Goal: Task Accomplishment & Management: Use online tool/utility

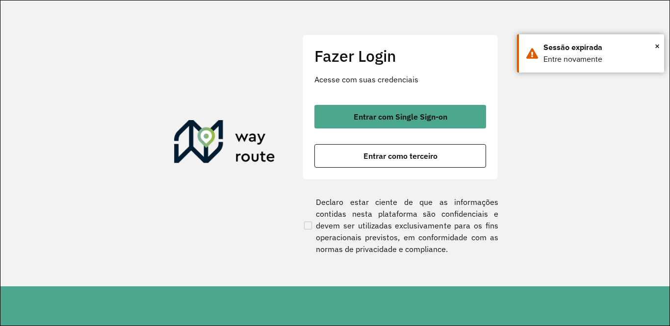
click at [375, 122] on button "Entrar com Single Sign-on" at bounding box center [400, 117] width 172 height 24
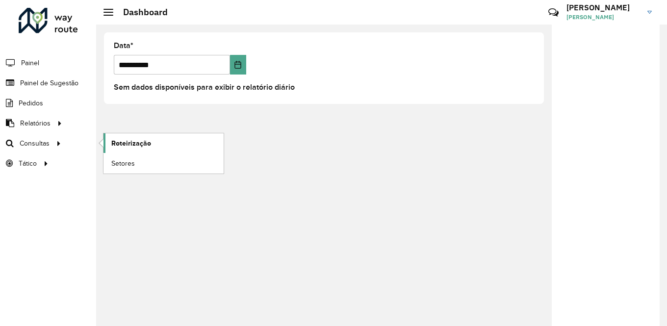
click at [123, 143] on span "Roteirização" at bounding box center [131, 143] width 40 height 10
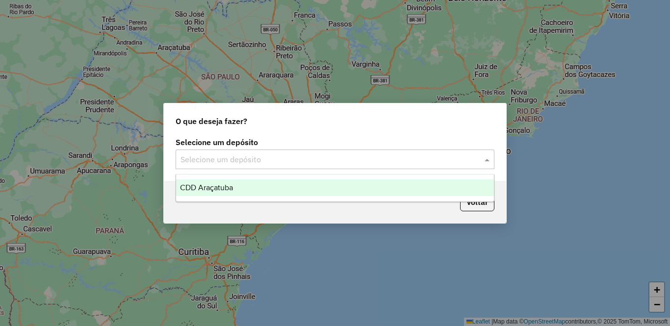
drag, startPoint x: 281, startPoint y: 160, endPoint x: 280, endPoint y: 173, distance: 13.3
click at [282, 163] on input "text" at bounding box center [324, 160] width 289 height 12
click at [271, 188] on div "CDD Araçatuba" at bounding box center [335, 187] width 318 height 17
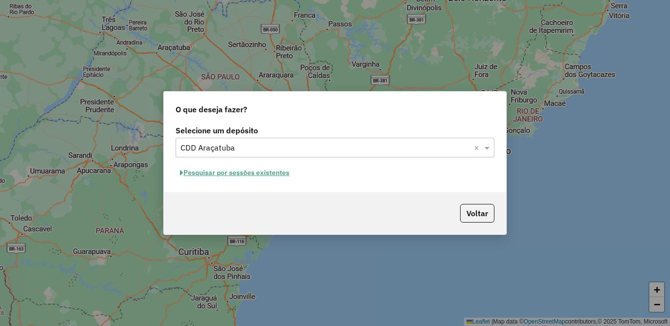
click at [258, 171] on button "Pesquisar por sessões existentes" at bounding box center [234, 172] width 118 height 15
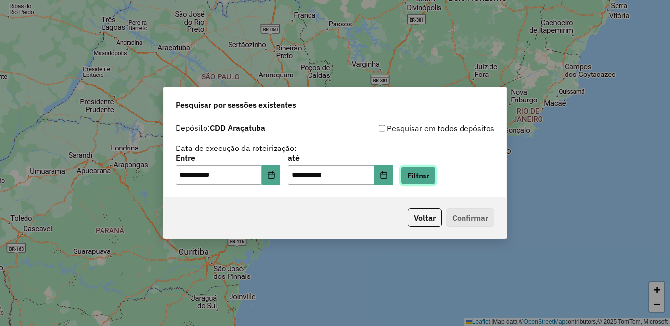
click at [435, 178] on button "Filtrar" at bounding box center [417, 175] width 35 height 19
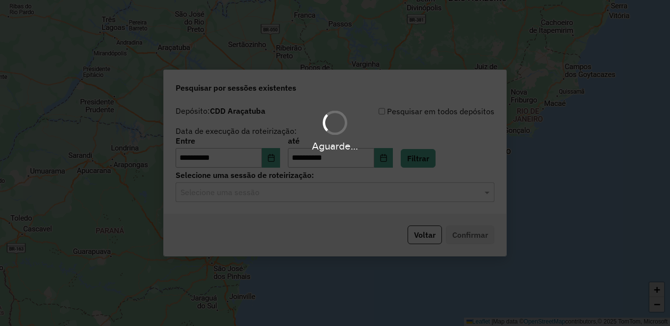
click at [259, 187] on input "text" at bounding box center [324, 193] width 289 height 12
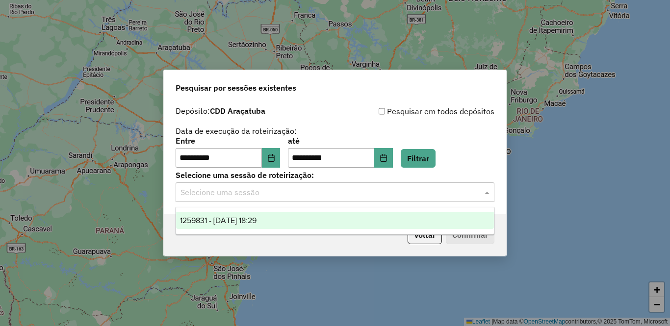
click at [256, 221] on span "1259831 - 05/09/2025 18:29" at bounding box center [218, 220] width 76 height 8
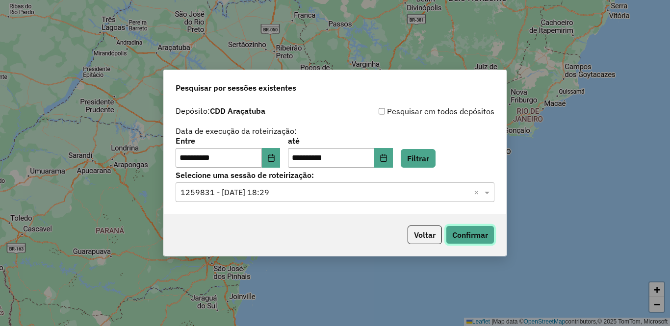
click at [476, 235] on button "Confirmar" at bounding box center [470, 234] width 49 height 19
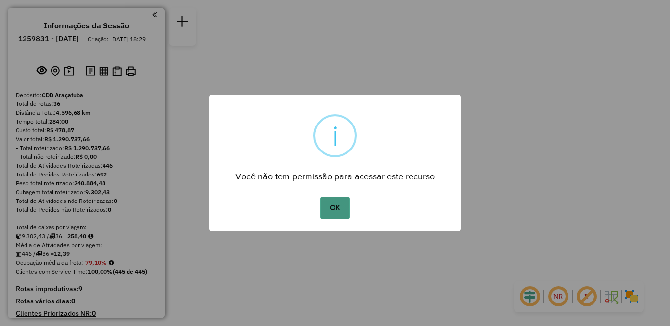
click at [333, 212] on button "OK" at bounding box center [334, 208] width 29 height 23
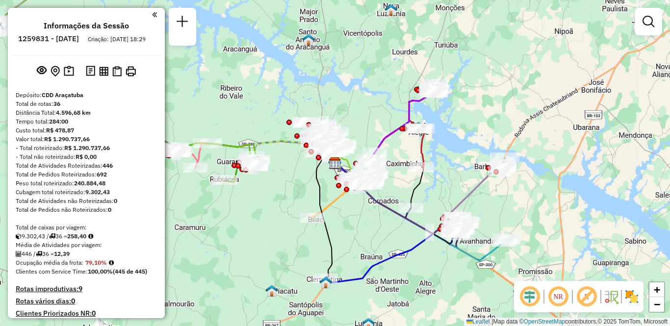
scroll to position [382, 0]
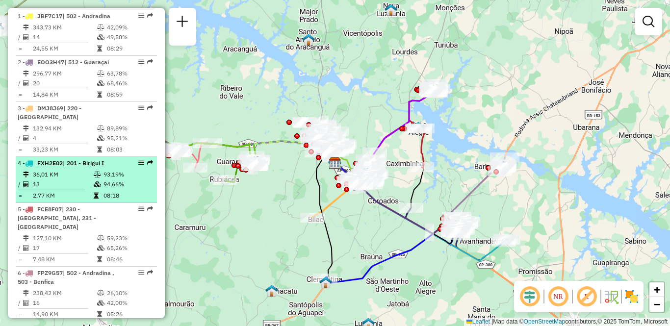
select select "**********"
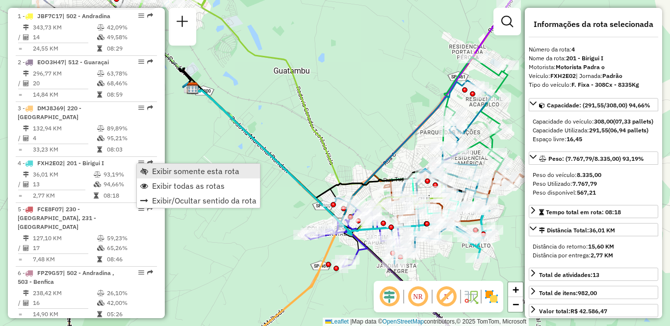
click at [163, 170] on span "Exibir somente esta rota" at bounding box center [195, 171] width 87 height 8
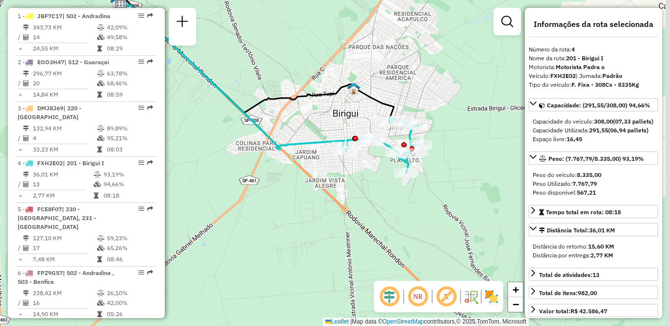
drag, startPoint x: 247, startPoint y: 210, endPoint x: 175, endPoint y: 125, distance: 111.3
click at [175, 125] on div "Janela de atendimento Grade de atendimento Capacidade Transportadoras Veículos …" at bounding box center [335, 163] width 670 height 326
click at [492, 300] on img at bounding box center [491, 297] width 16 height 16
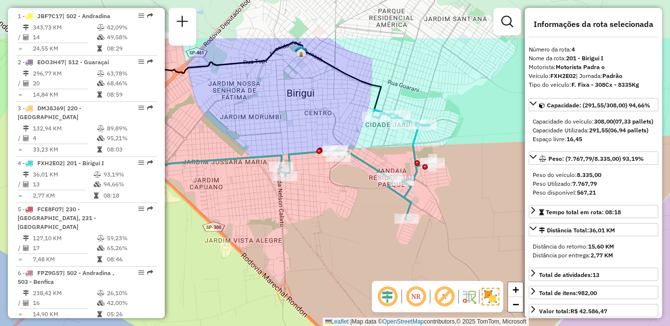
drag, startPoint x: 388, startPoint y: 171, endPoint x: 373, endPoint y: 241, distance: 72.1
click at [373, 241] on div "Janela de atendimento Grade de atendimento Capacidade Transportadoras Veículos …" at bounding box center [335, 163] width 670 height 326
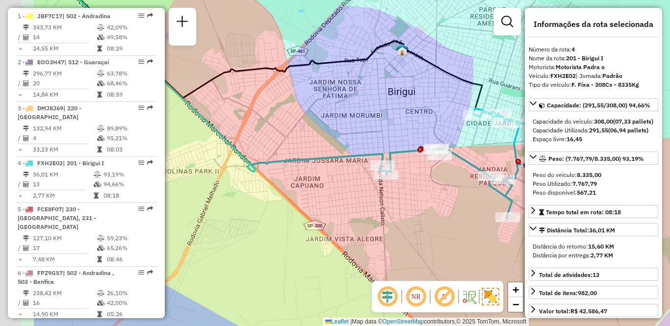
drag, startPoint x: 259, startPoint y: 118, endPoint x: 360, endPoint y: 117, distance: 101.0
click at [360, 117] on div "Janela de atendimento Grade de atendimento Capacidade Transportadoras Veículos …" at bounding box center [335, 163] width 670 height 326
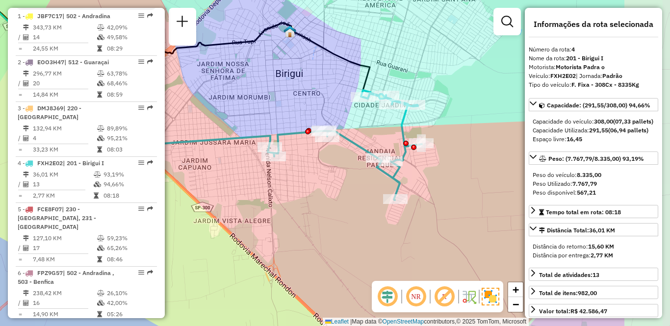
drag, startPoint x: 441, startPoint y: 218, endPoint x: 329, endPoint y: 200, distance: 113.7
click at [329, 200] on div "Janela de atendimento Grade de atendimento Capacidade Transportadoras Veículos …" at bounding box center [335, 163] width 670 height 326
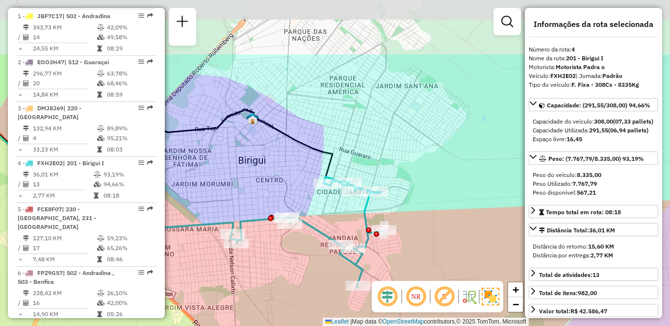
drag, startPoint x: 329, startPoint y: 200, endPoint x: 292, endPoint y: 287, distance: 94.4
click at [292, 287] on div "Janela de atendimento Grade de atendimento Capacidade Transportadoras Veículos …" at bounding box center [335, 163] width 670 height 326
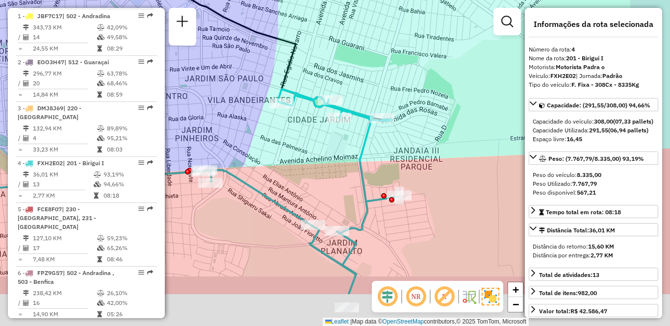
drag, startPoint x: 361, startPoint y: 226, endPoint x: 332, endPoint y: 172, distance: 61.2
click at [311, 144] on div "Janela de atendimento Grade de atendimento Capacidade Transportadoras Veículos …" at bounding box center [335, 163] width 670 height 326
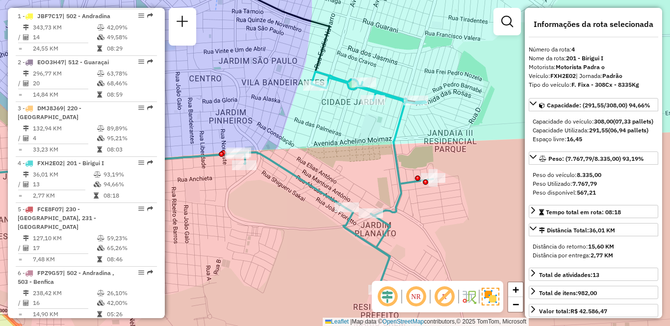
drag, startPoint x: 215, startPoint y: 256, endPoint x: 267, endPoint y: 256, distance: 52.4
click at [267, 256] on div "Janela de atendimento Grade de atendimento Capacidade Transportadoras Veículos …" at bounding box center [335, 163] width 670 height 326
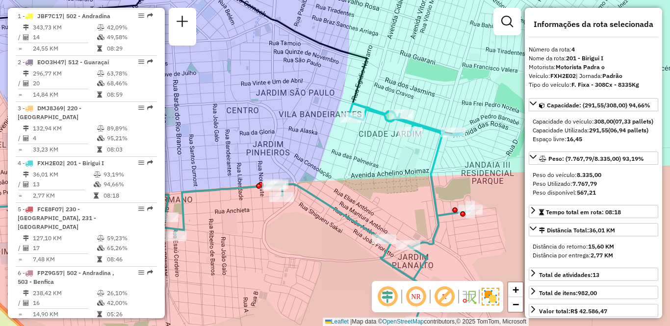
drag, startPoint x: 241, startPoint y: 210, endPoint x: 259, endPoint y: 242, distance: 36.9
click at [259, 242] on div "Janela de atendimento Grade de atendimento Capacidade Transportadoras Veículos …" at bounding box center [335, 163] width 670 height 326
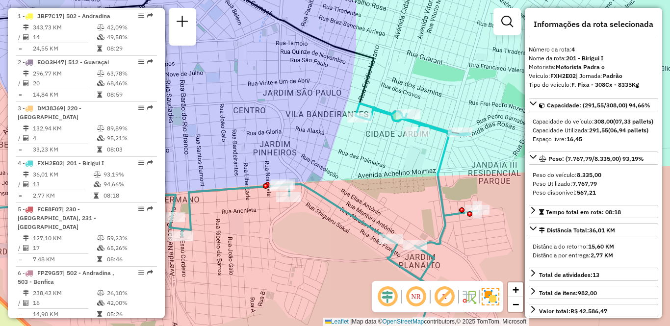
drag, startPoint x: 204, startPoint y: 230, endPoint x: 257, endPoint y: 226, distance: 53.1
click at [274, 227] on div "Janela de atendimento Grade de atendimento Capacidade Transportadoras Veículos …" at bounding box center [335, 163] width 670 height 326
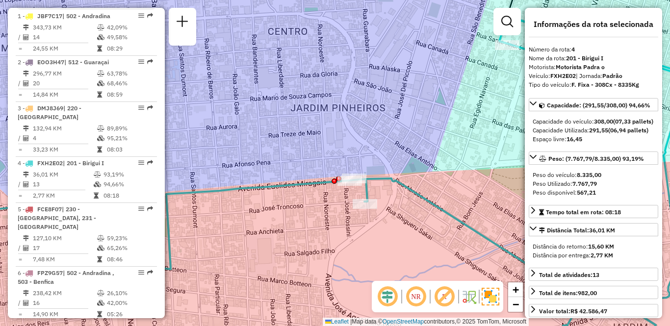
click at [347, 119] on div "Rota 4 - Placa FXH2E02 81191005 - [PERSON_NAME][DATE] de atendimento Grade de a…" at bounding box center [335, 163] width 670 height 326
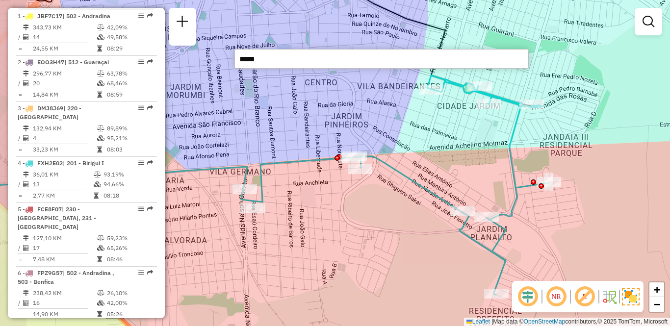
drag, startPoint x: 259, startPoint y: 192, endPoint x: 312, endPoint y: 176, distance: 54.7
click at [312, 176] on div "Janela de atendimento Grade de atendimento Capacidade Transportadoras Veículos …" at bounding box center [335, 163] width 670 height 326
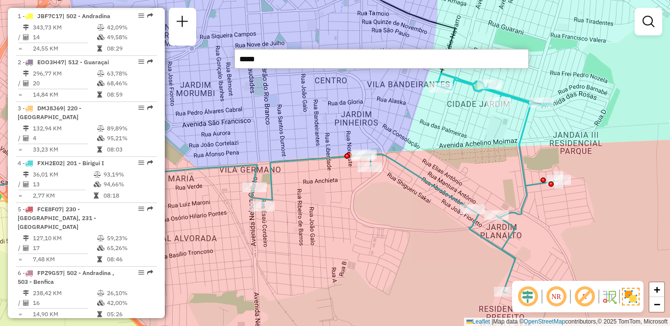
click at [290, 58] on input "*****" at bounding box center [381, 59] width 294 height 20
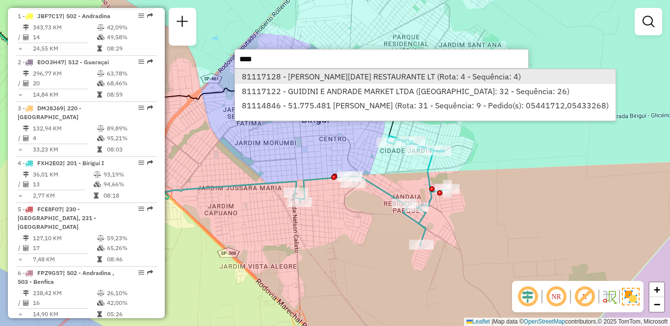
type input "****"
click at [311, 75] on li "81117128 - [PERSON_NAME][DATE] RESTAURANTE LT (Rota: 4 - Sequência: 4)" at bounding box center [425, 76] width 380 height 15
select select "**********"
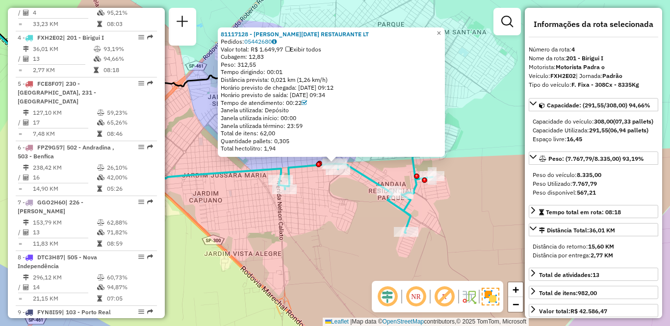
scroll to position [531, 0]
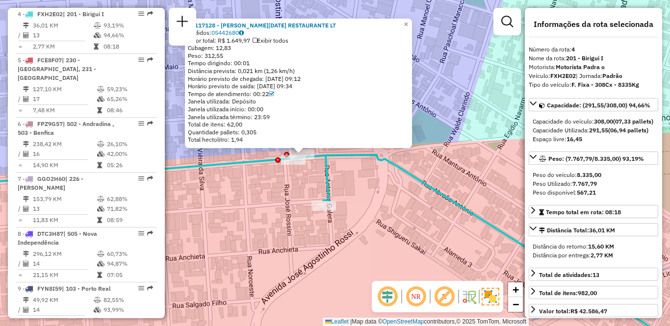
drag, startPoint x: 283, startPoint y: 169, endPoint x: 280, endPoint y: 217, distance: 48.6
click at [280, 217] on div "81117128 - [PERSON_NAME][DATE] RESTAURANTE LT Pedidos: 05442680 Valor total: R$…" at bounding box center [335, 163] width 670 height 326
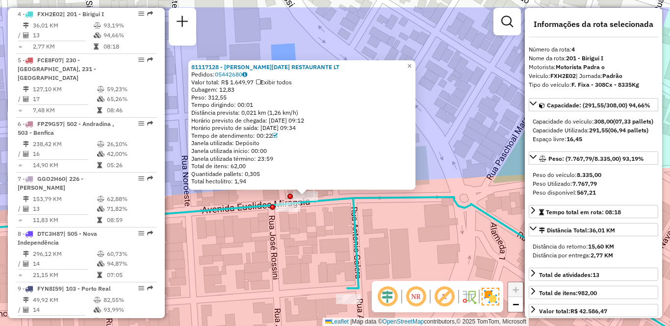
drag, startPoint x: 292, startPoint y: 204, endPoint x: 289, endPoint y: 246, distance: 41.3
click at [289, 246] on div "81117128 - [PERSON_NAME][DATE] RESTAURANTE LT Pedidos: 05442680 Valor total: R$…" at bounding box center [335, 163] width 670 height 326
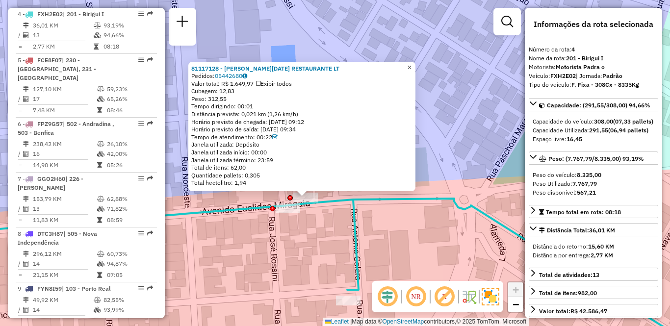
click at [411, 63] on span "×" at bounding box center [409, 67] width 4 height 8
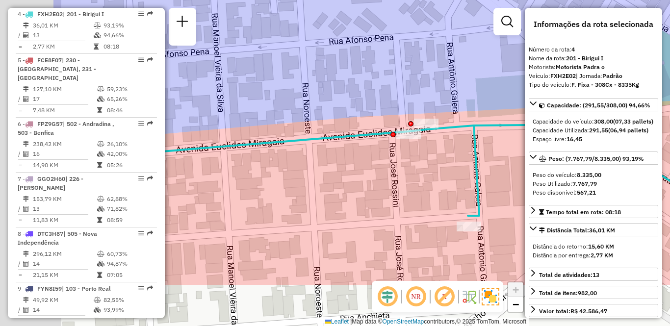
drag, startPoint x: 290, startPoint y: 171, endPoint x: 414, endPoint y: 95, distance: 145.4
click at [414, 95] on div "Janela de atendimento Grade de atendimento Capacidade Transportadoras Veículos …" at bounding box center [335, 163] width 670 height 326
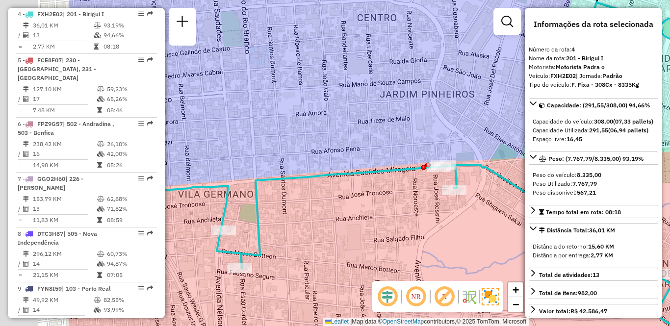
drag, startPoint x: 243, startPoint y: 256, endPoint x: 379, endPoint y: 230, distance: 138.3
click at [379, 230] on div "Janela de atendimento Grade de atendimento Capacidade Transportadoras Veículos …" at bounding box center [335, 163] width 670 height 326
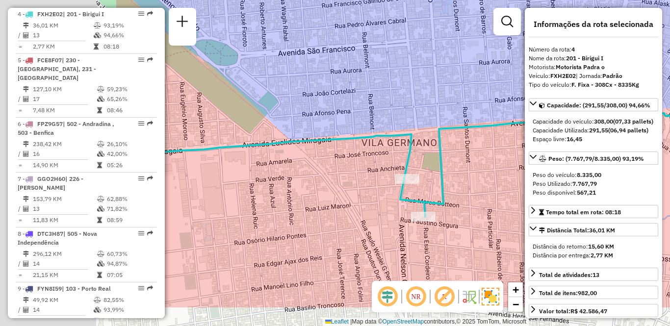
drag, startPoint x: 279, startPoint y: 245, endPoint x: 457, endPoint y: 188, distance: 186.5
click at [497, 184] on div "Janela de atendimento Grade de atendimento Capacidade Transportadoras Veículos …" at bounding box center [335, 163] width 670 height 326
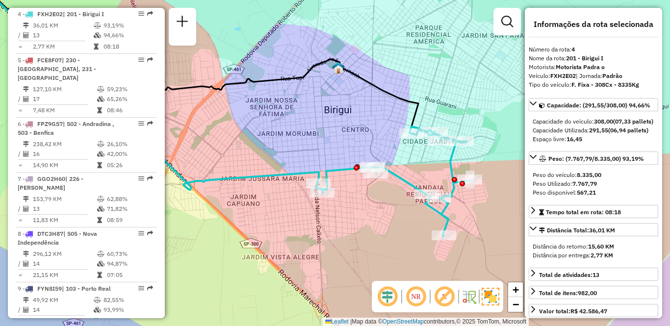
drag, startPoint x: 275, startPoint y: 215, endPoint x: 289, endPoint y: 215, distance: 13.2
click at [289, 215] on div "Janela de atendimento Grade de atendimento Capacidade Transportadoras Veículos …" at bounding box center [335, 163] width 670 height 326
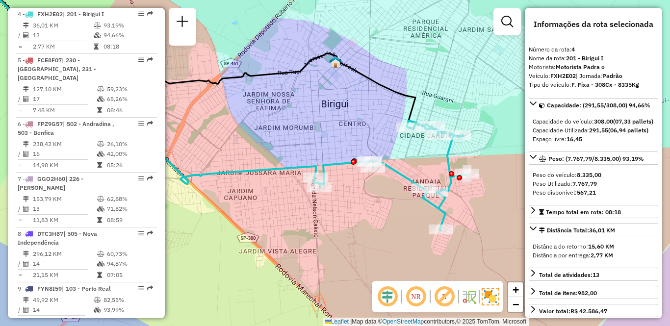
drag, startPoint x: 366, startPoint y: 148, endPoint x: 350, endPoint y: 142, distance: 17.2
click at [350, 142] on div "Janela de atendimento Grade de atendimento Capacidade Transportadoras Veículos …" at bounding box center [335, 163] width 670 height 326
click at [426, 57] on div "Janela de atendimento Grade de atendimento Capacidade Transportadoras Veículos …" at bounding box center [335, 163] width 670 height 326
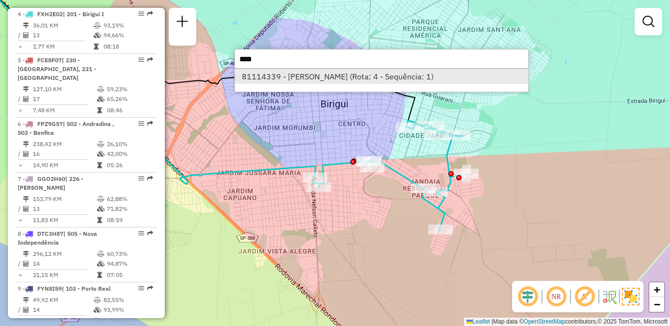
type input "****"
click at [341, 77] on li "81114339 - [PERSON_NAME] (Rota: 4 - Sequência: 1)" at bounding box center [381, 76] width 293 height 15
select select "**********"
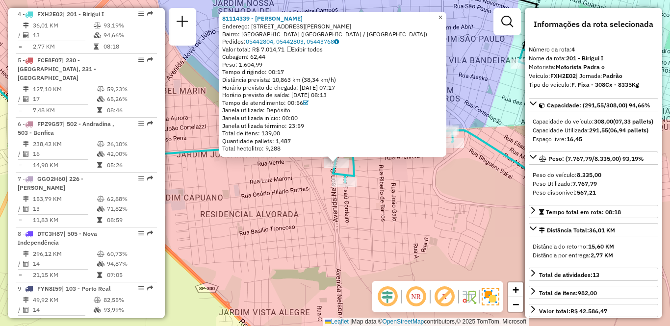
click at [442, 14] on span "×" at bounding box center [440, 17] width 4 height 8
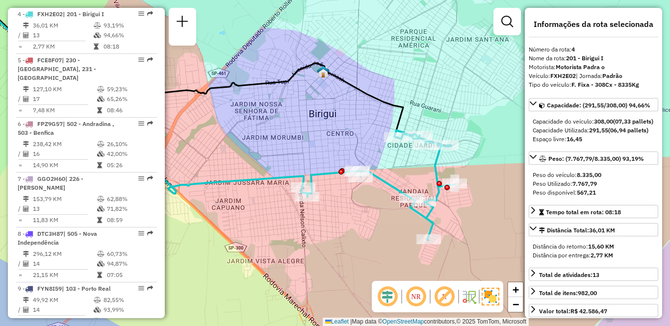
drag, startPoint x: 397, startPoint y: 215, endPoint x: 295, endPoint y: 215, distance: 102.0
click at [295, 215] on div "Janela de atendimento Grade de atendimento Capacidade Transportadoras Veículos …" at bounding box center [335, 163] width 670 height 326
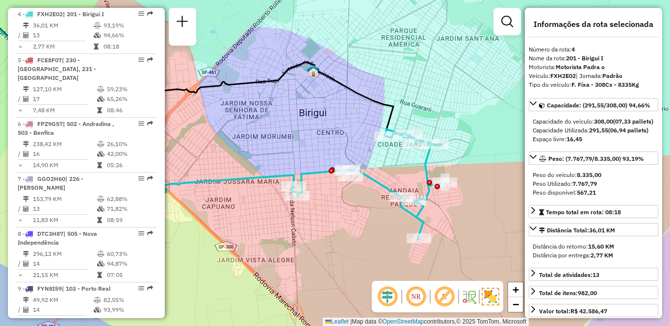
drag, startPoint x: 296, startPoint y: 215, endPoint x: 331, endPoint y: 215, distance: 34.8
click at [331, 215] on div "Janela de atendimento Grade de atendimento Capacidade Transportadoras Veículos …" at bounding box center [335, 163] width 670 height 326
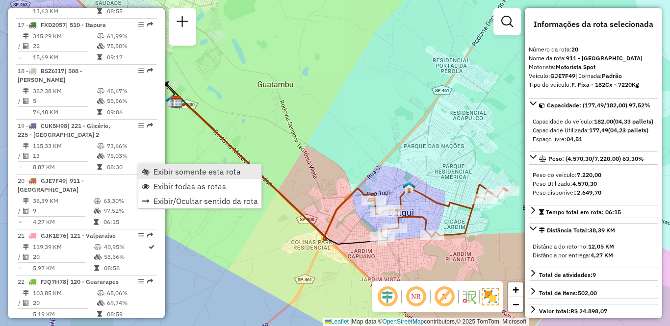
click at [164, 172] on span "Exibir somente esta rota" at bounding box center [196, 172] width 87 height 8
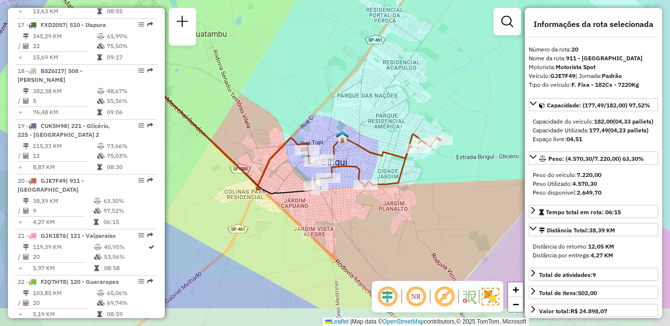
drag, startPoint x: 336, startPoint y: 221, endPoint x: 268, endPoint y: 168, distance: 86.7
click at [268, 168] on icon at bounding box center [209, 120] width 198 height 138
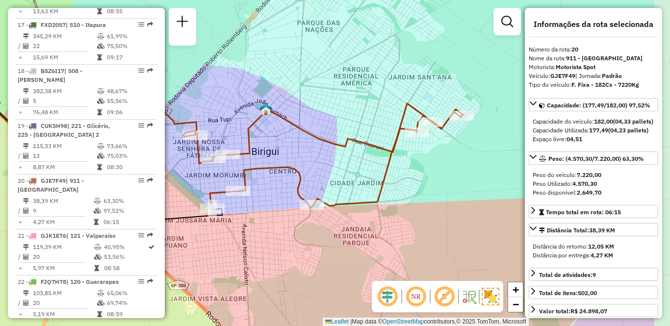
drag, startPoint x: 363, startPoint y: 156, endPoint x: 292, endPoint y: 166, distance: 71.7
click at [292, 166] on icon at bounding box center [329, 155] width 268 height 105
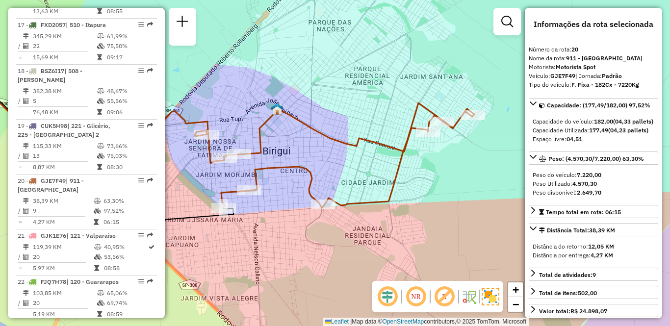
scroll to position [887, 0]
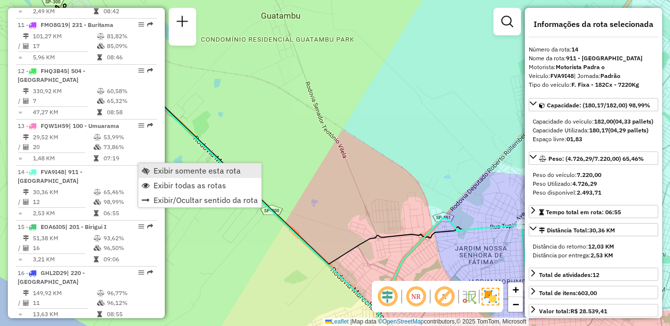
click at [149, 171] on span "Exibir somente esta rota" at bounding box center [146, 171] width 8 height 8
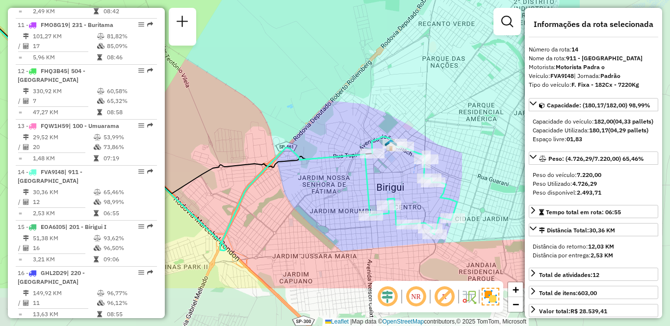
drag, startPoint x: 382, startPoint y: 175, endPoint x: 245, endPoint y: 112, distance: 150.9
click at [245, 112] on div "Janela de atendimento Grade de atendimento Capacidade Transportadoras Veículos …" at bounding box center [335, 163] width 670 height 326
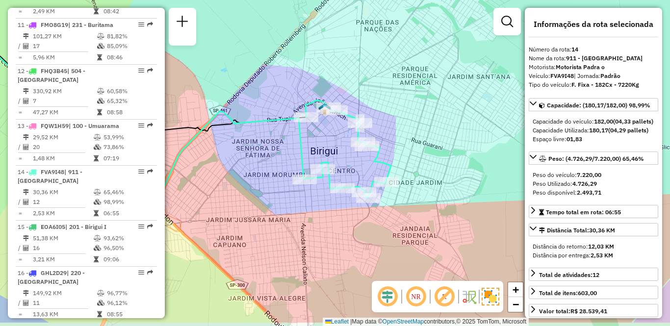
drag, startPoint x: 445, startPoint y: 199, endPoint x: 375, endPoint y: 163, distance: 77.8
click at [375, 163] on icon at bounding box center [347, 149] width 86 height 98
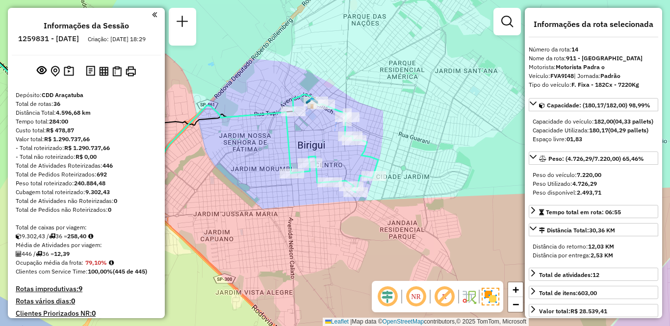
scroll to position [382, 0]
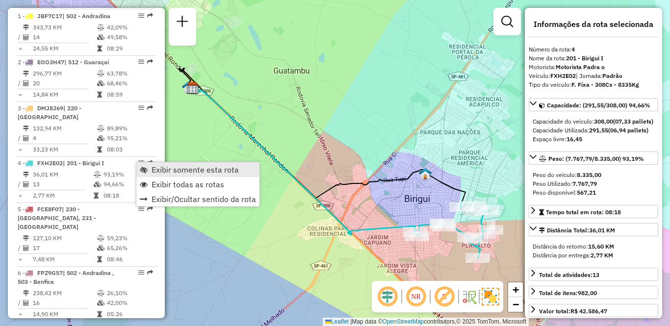
click at [167, 168] on span "Exibir somente esta rota" at bounding box center [194, 170] width 87 height 8
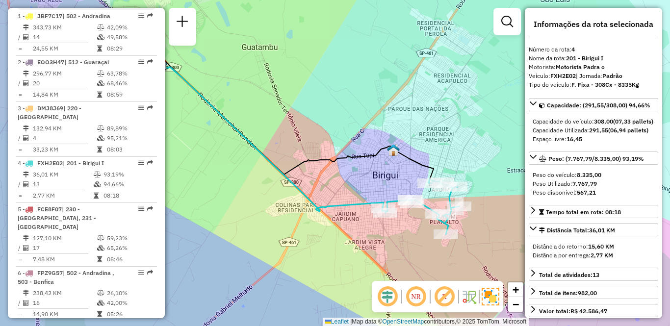
drag, startPoint x: 367, startPoint y: 166, endPoint x: 265, endPoint y: 92, distance: 125.6
click at [265, 92] on div "Janela de atendimento Grade de atendimento Capacidade Transportadoras Veículos …" at bounding box center [335, 163] width 670 height 326
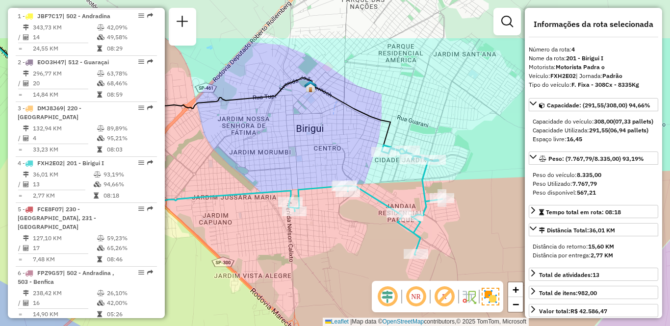
drag, startPoint x: 342, startPoint y: 178, endPoint x: 348, endPoint y: 249, distance: 70.9
click at [348, 249] on div "Janela de atendimento Grade de atendimento Capacidade Transportadoras Veículos …" at bounding box center [335, 163] width 670 height 326
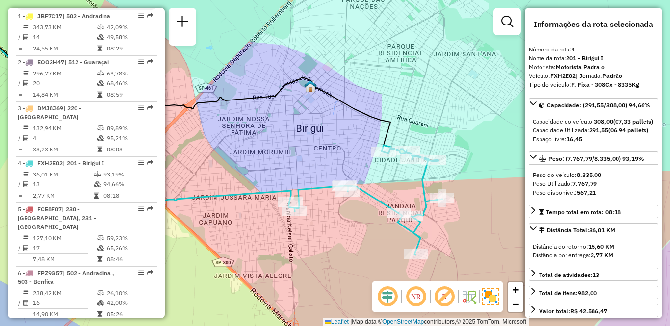
click at [334, 228] on div "Janela de atendimento Grade de atendimento Capacidade Transportadoras Veículos …" at bounding box center [335, 163] width 670 height 326
